Goal: Information Seeking & Learning: Learn about a topic

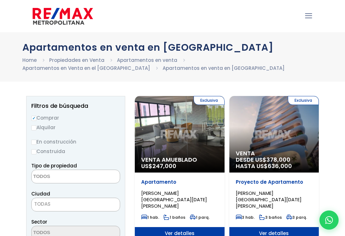
select select
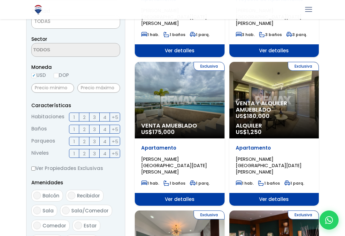
scroll to position [182, 0]
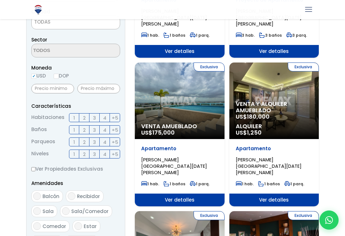
click at [178, 91] on div "Exclusiva Venta Amueblado US$ 175,000" at bounding box center [180, 101] width 90 height 77
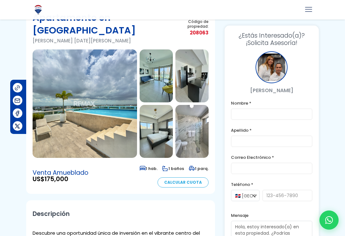
scroll to position [36, 0]
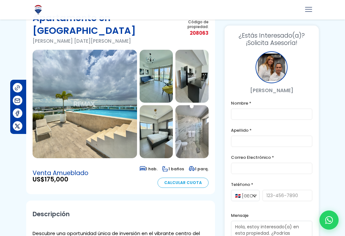
click at [158, 72] on img at bounding box center [155, 76] width 33 height 53
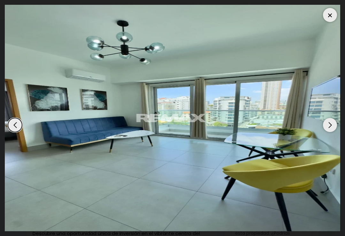
scroll to position [104, 0]
click at [20, 118] on div "Previous slide" at bounding box center [15, 125] width 14 height 14
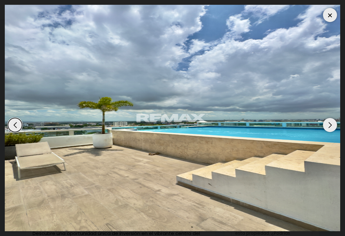
click at [18, 118] on div "Previous slide" at bounding box center [15, 125] width 14 height 14
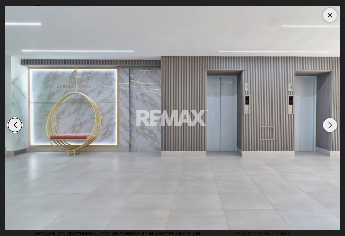
scroll to position [22, 0]
click at [19, 132] on div "Previous slide" at bounding box center [15, 125] width 14 height 14
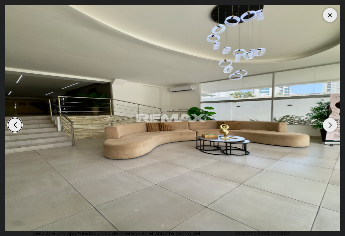
click at [23, 197] on img "7 / 8" at bounding box center [172, 118] width 335 height 226
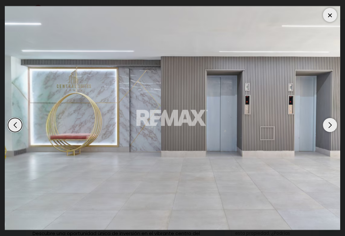
click at [17, 132] on div "Previous slide" at bounding box center [15, 125] width 14 height 14
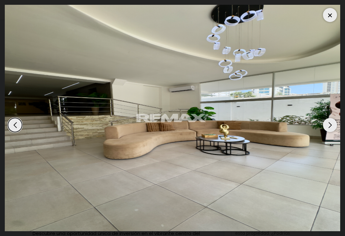
scroll to position [22, 0]
click at [22, 132] on div "Previous slide" at bounding box center [15, 125] width 14 height 14
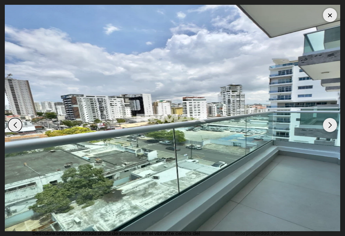
scroll to position [174, 0]
click at [153, 138] on img "6 / 8" at bounding box center [172, 118] width 335 height 226
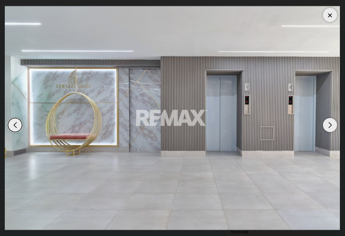
scroll to position [0, 0]
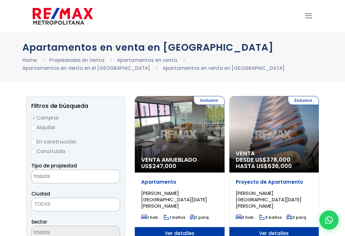
select select
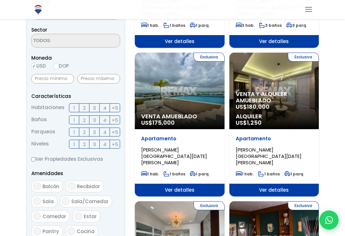
click at [269, 94] on span "Venta y alquiler amueblado" at bounding box center [273, 97] width 77 height 13
click at [273, 78] on div "Exclusiva Venta y alquiler amueblado US$ 180,000 Alquiler US$ 1,250" at bounding box center [274, 91] width 90 height 77
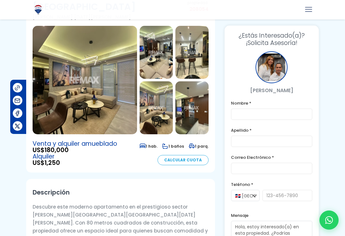
click at [159, 41] on img at bounding box center [155, 52] width 33 height 53
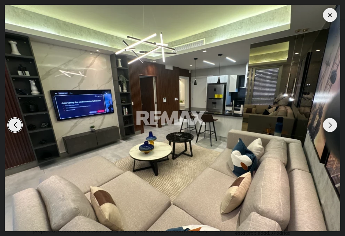
click at [20, 128] on div "Previous slide" at bounding box center [15, 125] width 14 height 14
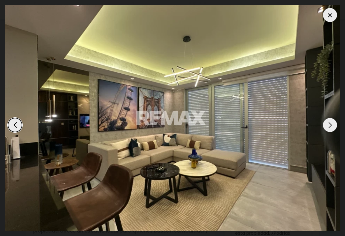
click at [21, 131] on div "Previous slide" at bounding box center [15, 125] width 14 height 14
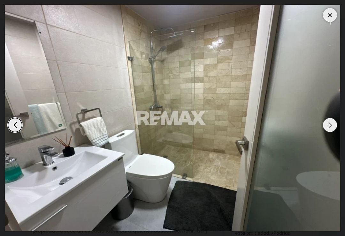
click at [14, 128] on div "Previous slide" at bounding box center [15, 125] width 14 height 14
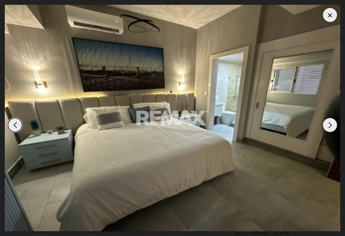
click at [14, 130] on div "Previous slide" at bounding box center [15, 125] width 14 height 14
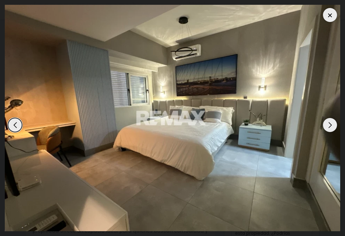
click at [18, 129] on div "Previous slide" at bounding box center [15, 125] width 14 height 14
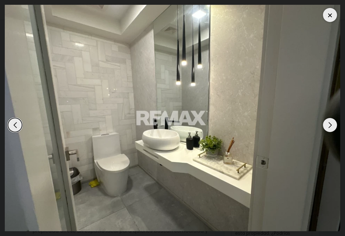
click at [15, 132] on div "Previous slide" at bounding box center [15, 125] width 14 height 14
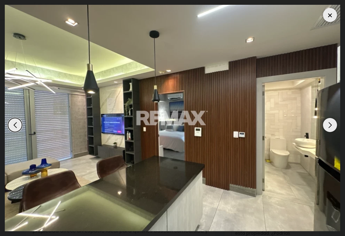
click at [19, 132] on div "Previous slide" at bounding box center [15, 125] width 14 height 14
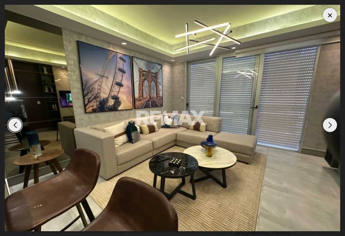
click at [17, 132] on div "Previous slide" at bounding box center [15, 125] width 14 height 14
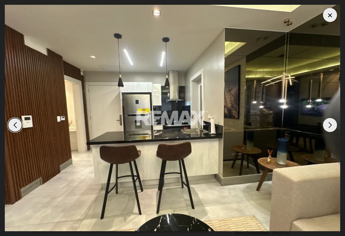
click at [14, 131] on div "Previous slide" at bounding box center [15, 125] width 14 height 14
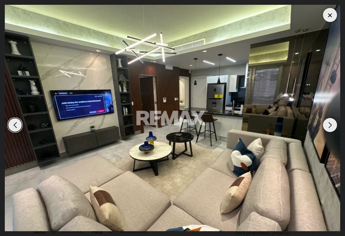
scroll to position [275, 0]
click at [327, 15] on div at bounding box center [329, 15] width 14 height 14
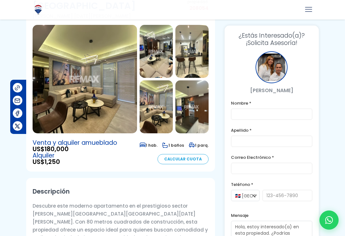
scroll to position [60, 0]
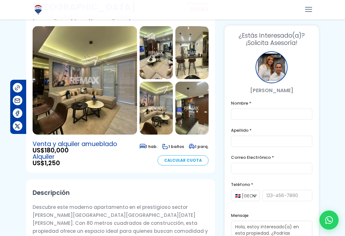
click at [191, 103] on img at bounding box center [191, 108] width 33 height 53
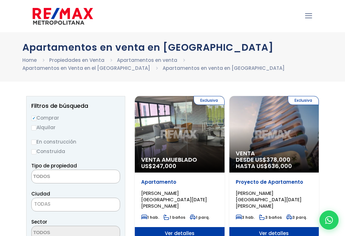
select select
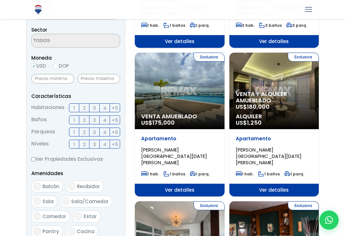
click at [265, 91] on span "Venta y alquiler amueblado" at bounding box center [273, 97] width 77 height 13
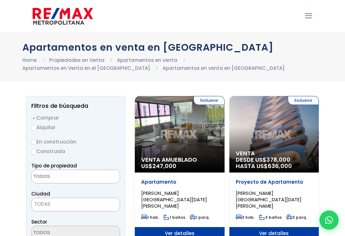
select select
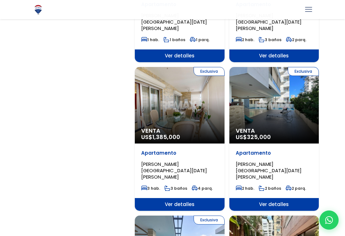
scroll to position [622, 0]
